Goal: Information Seeking & Learning: Learn about a topic

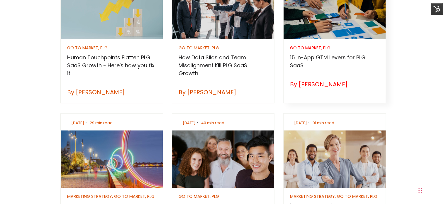
drag, startPoint x: 308, startPoint y: 84, endPoint x: 335, endPoint y: 67, distance: 31.7
click at [335, 67] on h3 "15 In-App GTM Levers for PLG SaaS" at bounding box center [334, 61] width 89 height 16
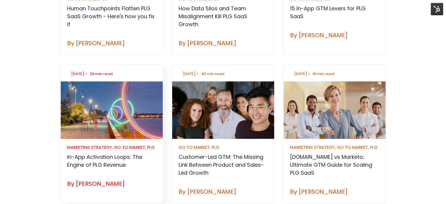
drag, startPoint x: 0, startPoint y: 0, endPoint x: 107, endPoint y: 162, distance: 194.5
